Goal: Task Accomplishment & Management: Complete application form

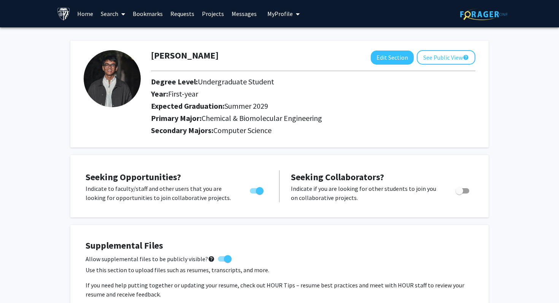
click at [216, 10] on link "Projects" at bounding box center [213, 13] width 30 height 27
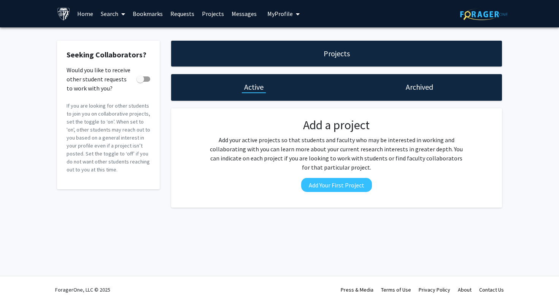
click at [244, 17] on link "Messages" at bounding box center [244, 13] width 33 height 27
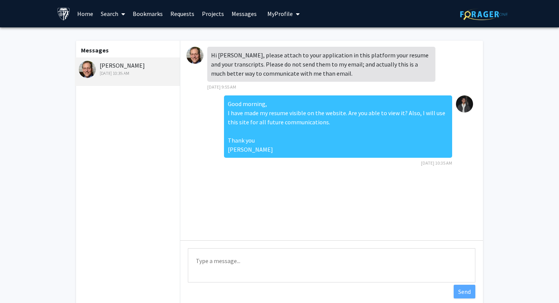
click at [150, 79] on div "[PERSON_NAME] [DATE] 10:35 AM" at bounding box center [127, 71] width 105 height 29
click at [186, 13] on link "Requests" at bounding box center [183, 13] width 32 height 27
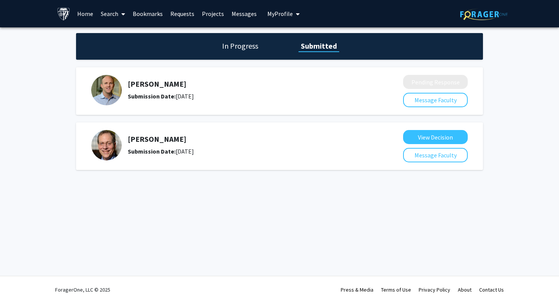
click at [187, 94] on div "Submission Date: [DATE]" at bounding box center [245, 96] width 235 height 9
click at [430, 120] on div "[PERSON_NAME] Submission Date: [DATE] Pending Response Message Faculty [PERSON_…" at bounding box center [279, 119] width 407 height 110
click at [432, 131] on button "View Decision" at bounding box center [435, 137] width 65 height 14
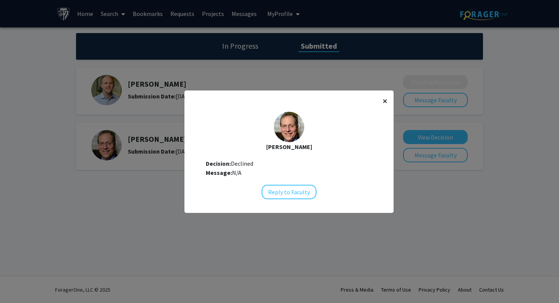
click at [386, 101] on span "×" at bounding box center [385, 101] width 5 height 12
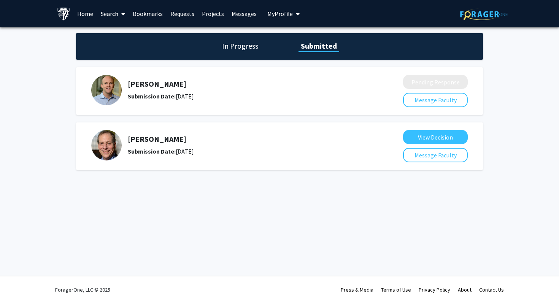
click at [88, 8] on link "Home" at bounding box center [85, 13] width 24 height 27
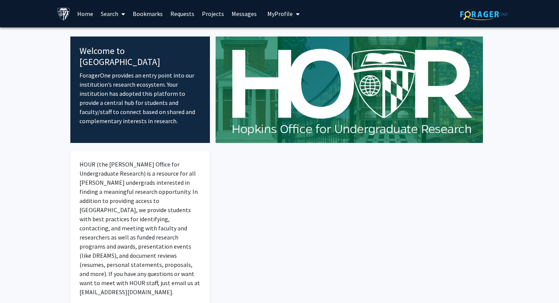
click at [189, 19] on link "Requests" at bounding box center [183, 13] width 32 height 27
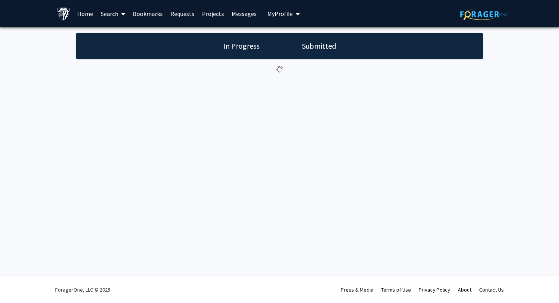
click at [208, 18] on link "Projects" at bounding box center [213, 13] width 30 height 27
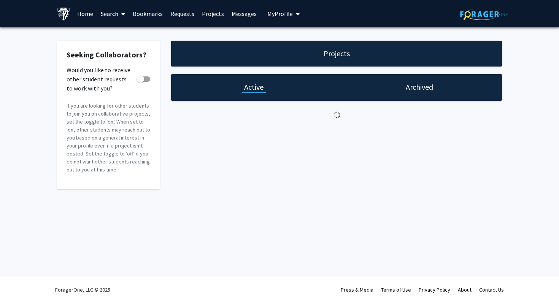
click at [184, 15] on link "Requests" at bounding box center [183, 13] width 32 height 27
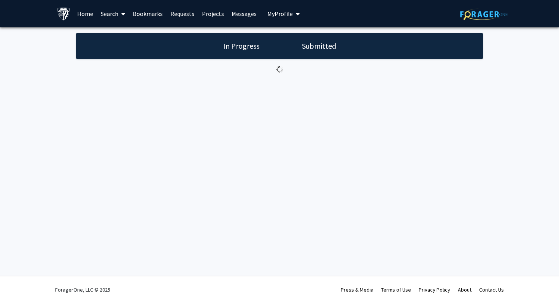
click at [121, 13] on span at bounding box center [121, 14] width 7 height 27
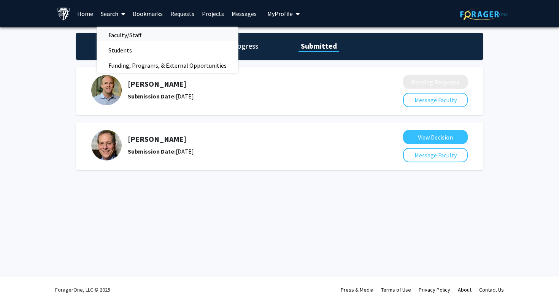
click at [120, 34] on span "Faculty/Staff" at bounding box center [125, 34] width 56 height 15
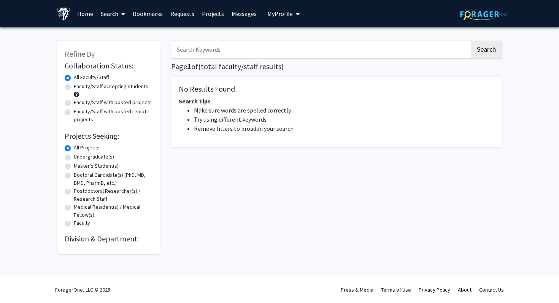
click at [233, 55] on input "Search Keywords" at bounding box center [320, 49] width 299 height 17
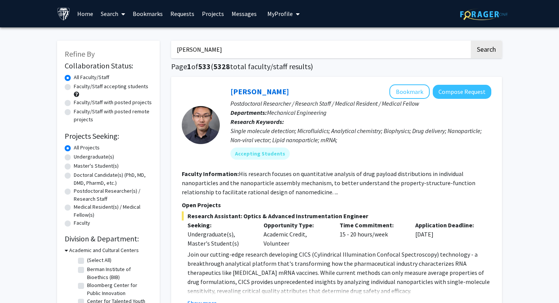
type input "[PERSON_NAME]"
click at [471, 41] on button "Search" at bounding box center [486, 49] width 31 height 17
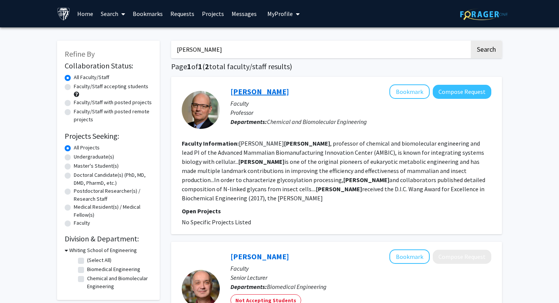
click at [267, 92] on link "[PERSON_NAME]" at bounding box center [260, 92] width 59 height 10
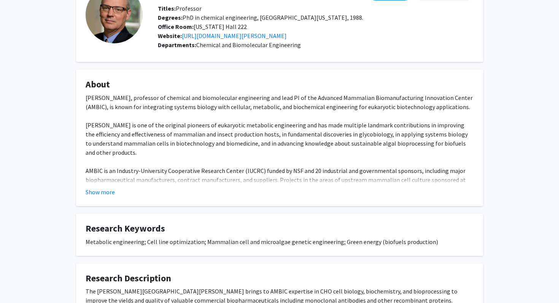
scroll to position [44, 0]
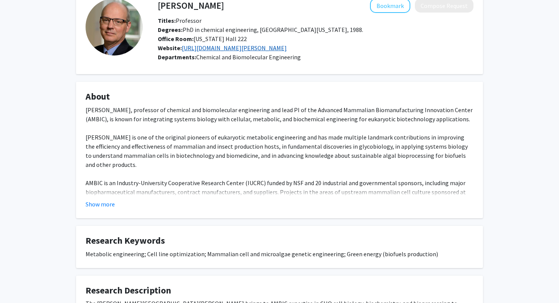
click at [259, 48] on link "[URL][DOMAIN_NAME][PERSON_NAME]" at bounding box center [234, 48] width 105 height 8
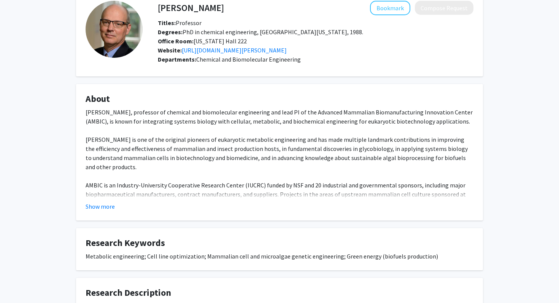
click at [334, 77] on div "[PERSON_NAME] Bookmark Compose Request Titles: Professor [PERSON_NAME]: PhD in …" at bounding box center [279, 202] width 418 height 423
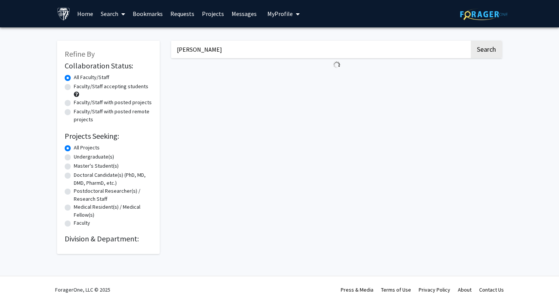
click at [217, 49] on input "[PERSON_NAME]" at bounding box center [320, 49] width 299 height 17
type input "betenbaughxa"
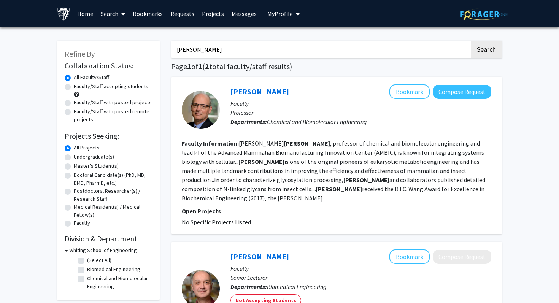
type input "[PERSON_NAME]"
click at [471, 41] on button "Search" at bounding box center [486, 49] width 31 height 17
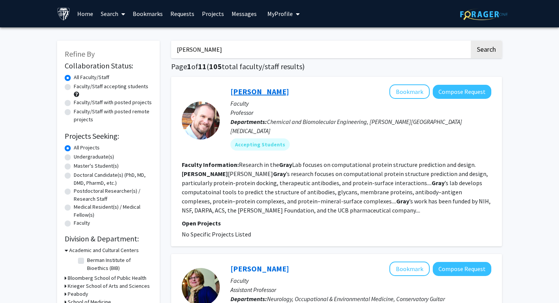
click at [245, 96] on link "[PERSON_NAME]" at bounding box center [260, 92] width 59 height 10
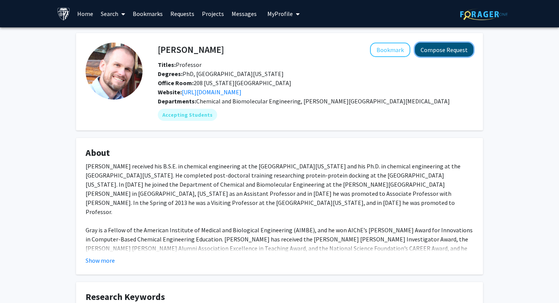
click at [430, 51] on button "Compose Request" at bounding box center [444, 50] width 59 height 14
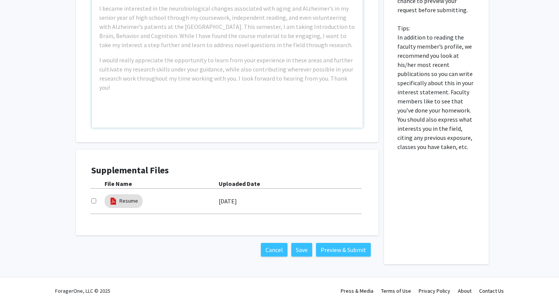
scroll to position [383, 0]
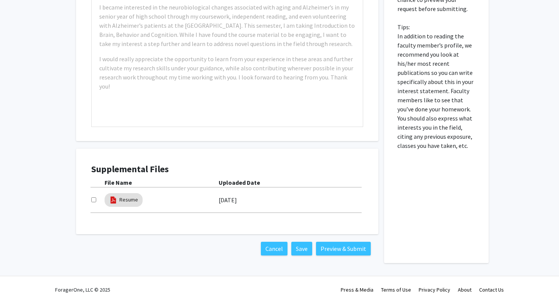
click at [94, 199] on input "checkbox" at bounding box center [93, 199] width 5 height 5
checkbox input "true"
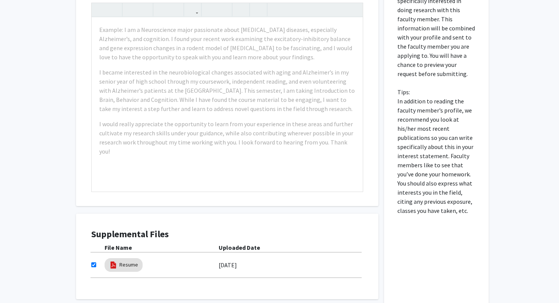
scroll to position [307, 0]
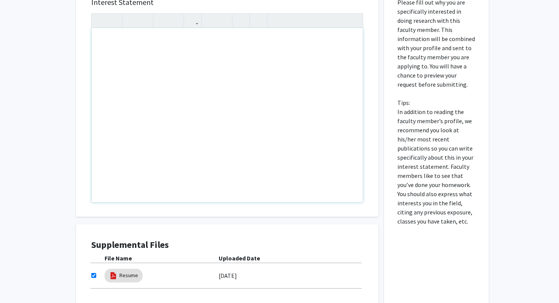
click at [151, 63] on div "Note to users with screen readers: Please press Alt+0 or Option+0 to deactivate…" at bounding box center [227, 115] width 271 height 174
paste div "Note to users with screen readers: Please press Alt+0 or Option+0 to deactivate…"
type textarea "<l>Ipsu Dolorsita Cons,</a><e>Se doei te Incid Utlabor, etd M al e adminimv qui…"
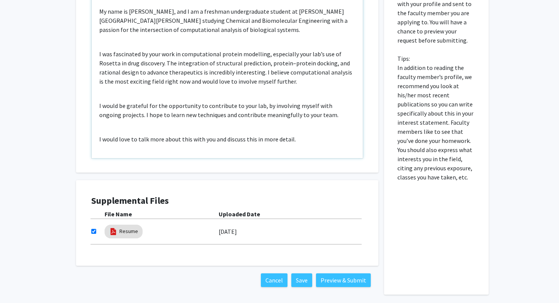
scroll to position [371, 0]
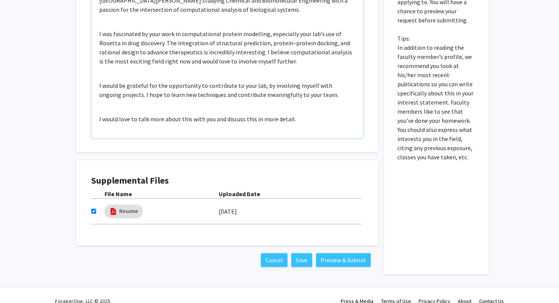
click at [126, 28] on div "Dear [PERSON_NAME], My name is [PERSON_NAME], and I am a freshman undergraduate…" at bounding box center [227, 51] width 271 height 174
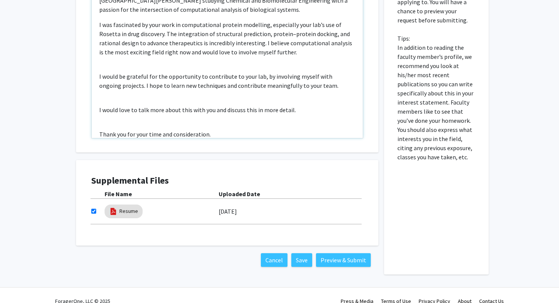
click at [118, 62] on div "Dear [PERSON_NAME], My name is [PERSON_NAME], and I am a freshman undergraduate…" at bounding box center [227, 51] width 271 height 174
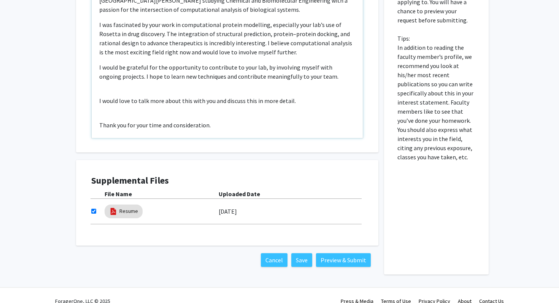
click at [116, 81] on div "Dear [PERSON_NAME], My name is [PERSON_NAME], and I am a freshman undergraduate…" at bounding box center [227, 51] width 271 height 174
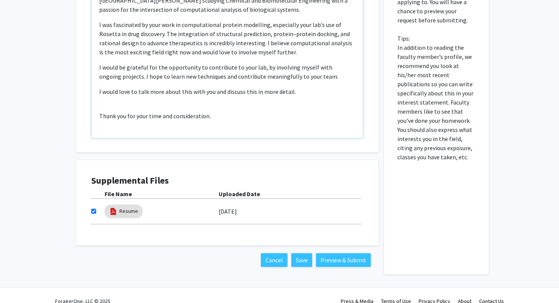
click at [117, 106] on div "Dear [PERSON_NAME], My name is [PERSON_NAME], and I am a freshman undergraduate…" at bounding box center [227, 51] width 271 height 174
click at [118, 123] on div "Dear [PERSON_NAME], My name is [PERSON_NAME], and I am a freshman undergraduate…" at bounding box center [227, 51] width 271 height 174
click at [105, 128] on div "Dear [PERSON_NAME], My name is [PERSON_NAME], and I am a freshman undergraduate…" at bounding box center [227, 51] width 271 height 174
type textarea "<l>Ipsu Dolorsita Cons,</a><e>Se doei te Incid Utlabor, etd M al e adminimv qui…"
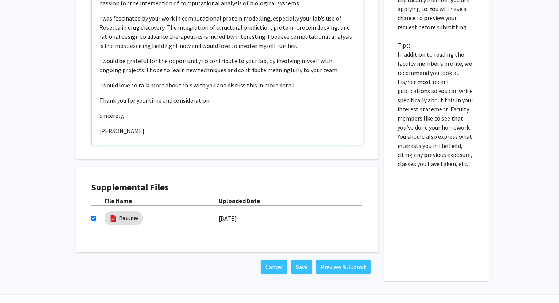
scroll to position [383, 0]
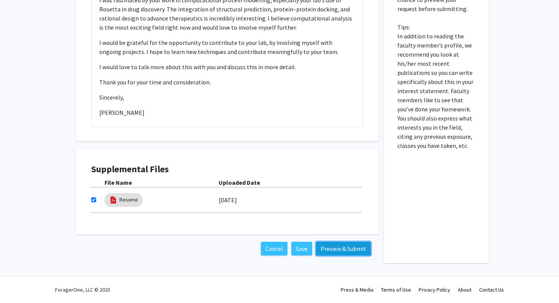
click at [337, 247] on button "Preview & Submit" at bounding box center [343, 249] width 55 height 14
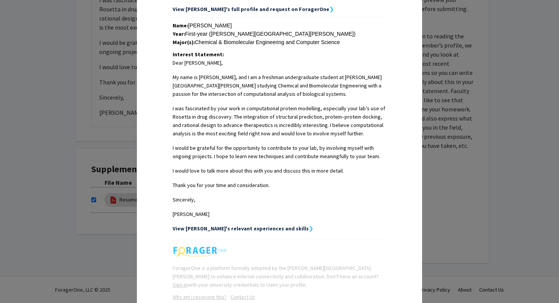
scroll to position [204, 0]
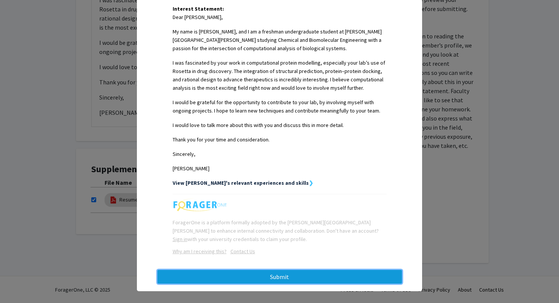
click at [339, 270] on button "Submit" at bounding box center [279, 277] width 245 height 14
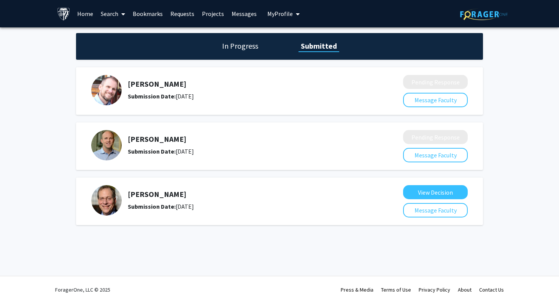
click at [173, 14] on link "Requests" at bounding box center [183, 13] width 32 height 27
click at [121, 18] on span at bounding box center [121, 14] width 7 height 27
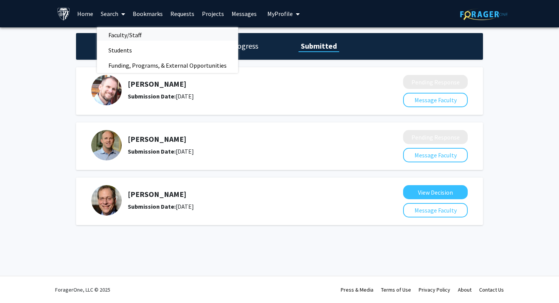
click at [133, 33] on span "Faculty/Staff" at bounding box center [125, 34] width 56 height 15
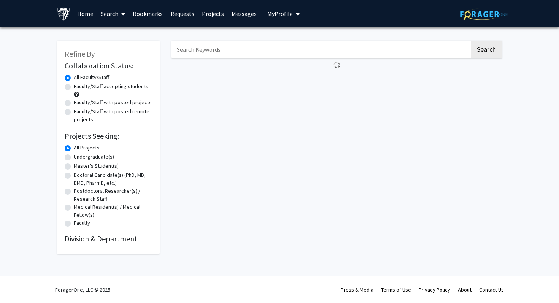
click at [268, 48] on input "Search Keywords" at bounding box center [320, 49] width 299 height 17
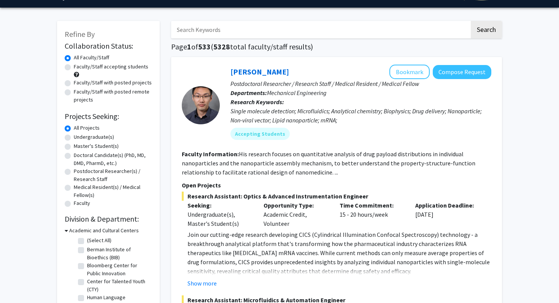
scroll to position [20, 0]
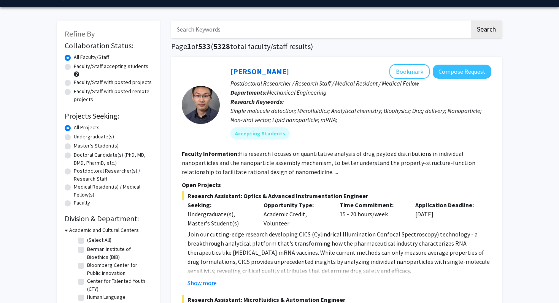
click at [74, 137] on label "Undergraduate(s)" at bounding box center [94, 137] width 40 height 8
click at [74, 137] on input "Undergraduate(s)" at bounding box center [76, 135] width 5 height 5
radio input "true"
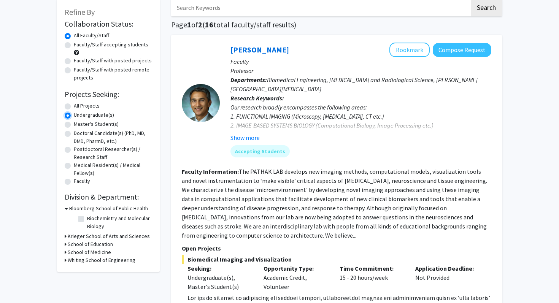
scroll to position [43, 0]
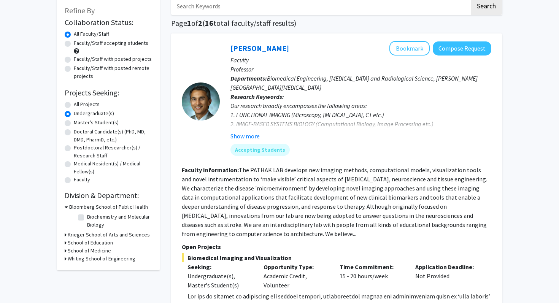
click at [64, 258] on div "Refine By Collaboration Status: Collaboration Status All Faculty/Staff Collabor…" at bounding box center [108, 133] width 103 height 273
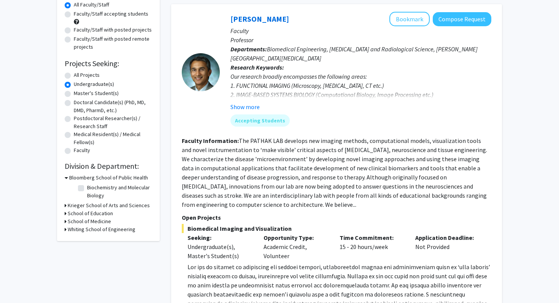
click at [66, 229] on div "Whiting School of Engineering" at bounding box center [108, 230] width 87 height 8
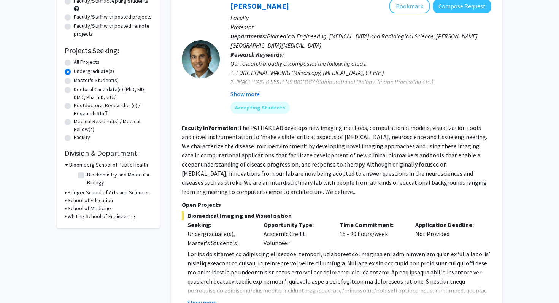
scroll to position [87, 0]
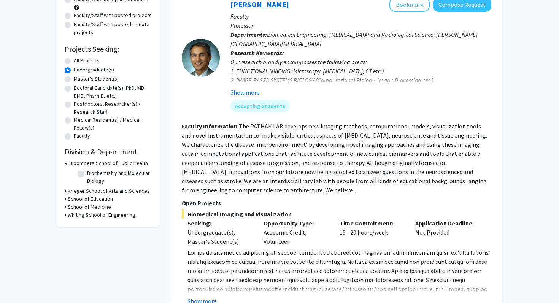
click at [65, 218] on icon at bounding box center [66, 215] width 2 height 8
click at [87, 227] on label "(Select All)" at bounding box center [99, 225] width 24 height 8
click at [87, 226] on input "(Select All)" at bounding box center [89, 223] width 5 height 5
checkbox input "true"
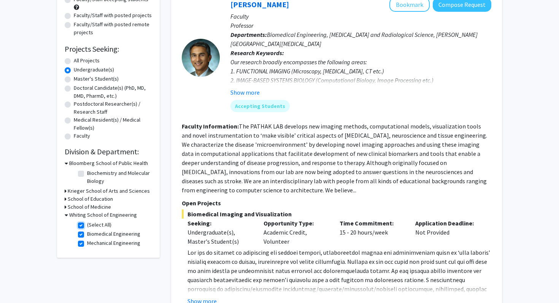
checkbox input "true"
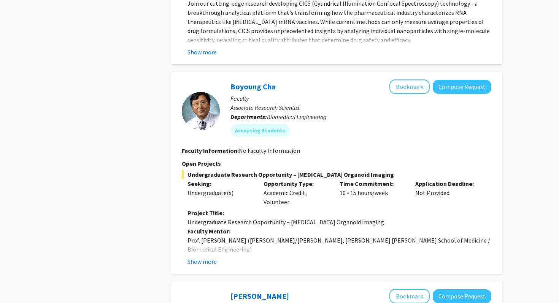
scroll to position [461, 0]
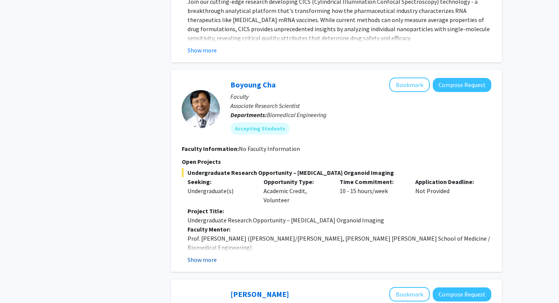
drag, startPoint x: 200, startPoint y: 264, endPoint x: 204, endPoint y: 256, distance: 8.5
click at [204, 256] on button "Show more" at bounding box center [202, 259] width 29 height 9
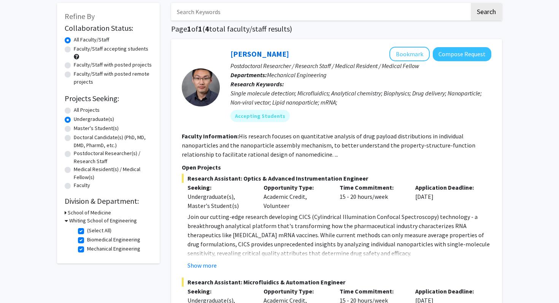
scroll to position [41, 0]
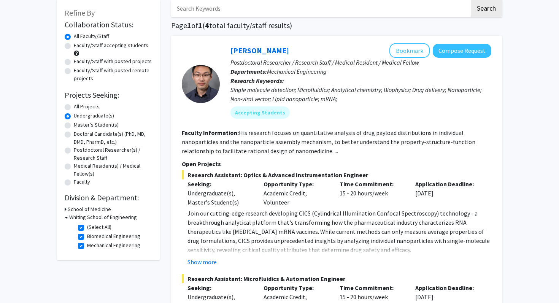
click at [87, 228] on label "(Select All)" at bounding box center [99, 227] width 24 height 8
click at [87, 228] on input "(Select All)" at bounding box center [89, 225] width 5 height 5
checkbox input "false"
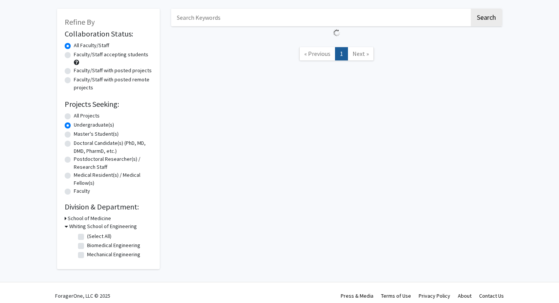
scroll to position [33, 0]
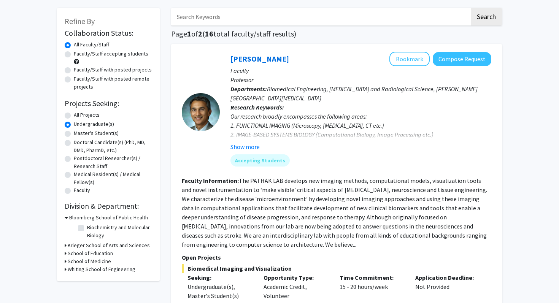
click at [64, 248] on div "Refine By Collaboration Status: Collaboration Status All Faculty/Staff Collabor…" at bounding box center [108, 144] width 103 height 273
click at [67, 245] on div "Krieger School of Arts and Sciences" at bounding box center [108, 246] width 87 height 8
click at [66, 245] on icon at bounding box center [66, 246] width 2 height 8
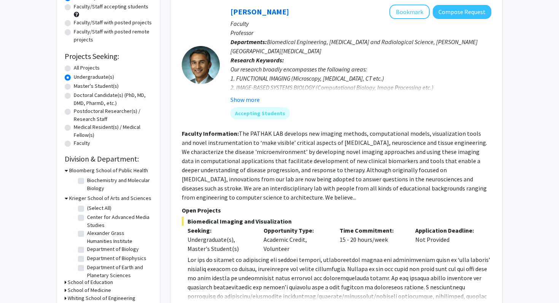
scroll to position [97, 0]
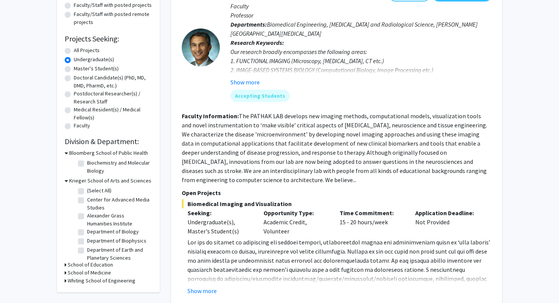
click at [67, 179] on icon at bounding box center [66, 181] width 3 height 8
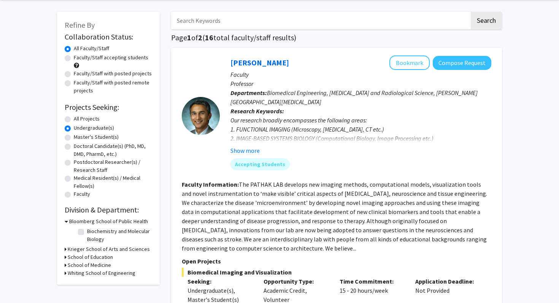
scroll to position [0, 0]
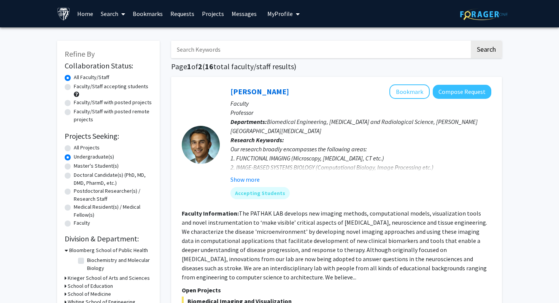
click at [74, 88] on label "Faculty/Staff accepting students" at bounding box center [111, 87] width 75 height 8
click at [74, 87] on input "Faculty/Staff accepting students" at bounding box center [76, 85] width 5 height 5
radio input "true"
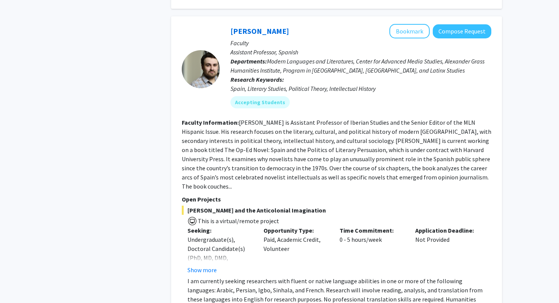
drag, startPoint x: 211, startPoint y: 171, endPoint x: 211, endPoint y: 150, distance: 21.7
click at [211, 160] on fg-read-more "[PERSON_NAME] is Assistant Professor of Iberian Studies and the Senior Editor o…" at bounding box center [337, 155] width 310 height 72
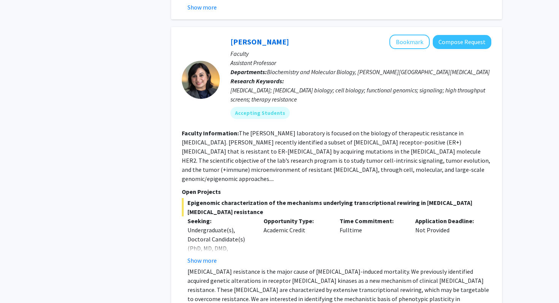
scroll to position [3272, 0]
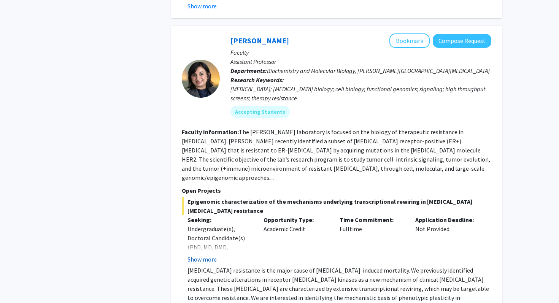
click at [190, 255] on button "Show more" at bounding box center [202, 259] width 29 height 9
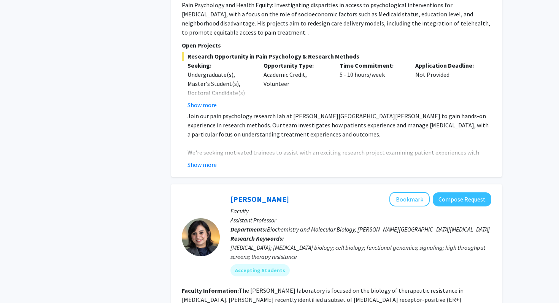
scroll to position [3336, 0]
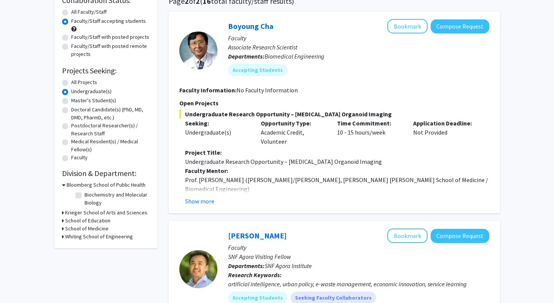
scroll to position [63, 0]
